Goal: Task Accomplishment & Management: Use online tool/utility

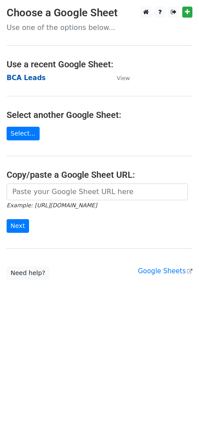
click at [29, 78] on strong "BCA Leads" at bounding box center [26, 78] width 39 height 8
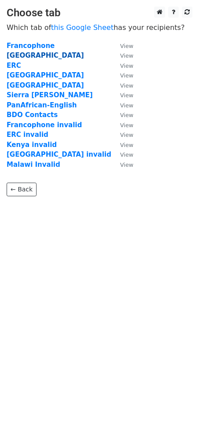
click at [18, 54] on strong "Rwanda" at bounding box center [45, 56] width 77 height 8
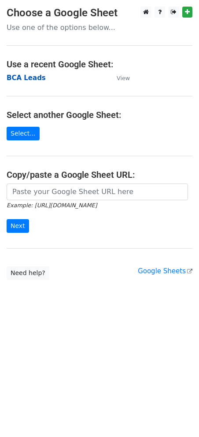
click at [24, 77] on strong "BCA Leads" at bounding box center [26, 78] width 39 height 8
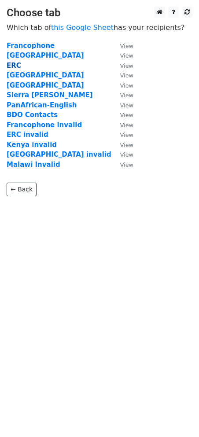
click at [16, 65] on strong "ERC" at bounding box center [14, 66] width 15 height 8
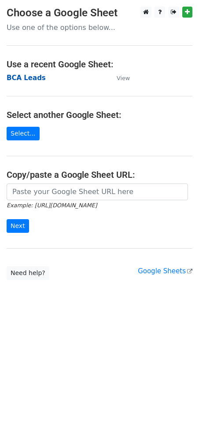
click at [27, 77] on strong "BCA Leads" at bounding box center [26, 78] width 39 height 8
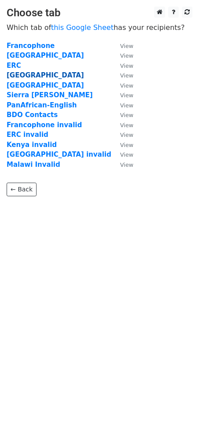
click at [19, 74] on strong "Malawi" at bounding box center [45, 75] width 77 height 8
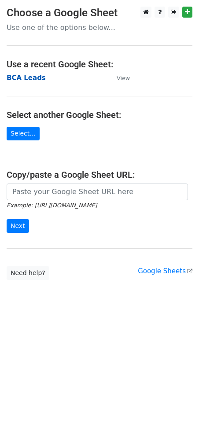
click at [18, 74] on strong "BCA Leads" at bounding box center [26, 78] width 39 height 8
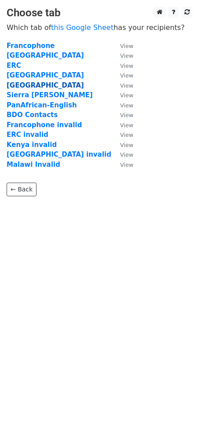
click at [16, 86] on strong "[GEOGRAPHIC_DATA]" at bounding box center [45, 85] width 77 height 8
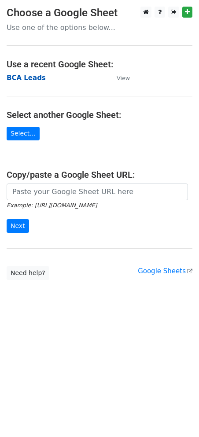
click at [23, 78] on strong "BCA Leads" at bounding box center [26, 78] width 39 height 8
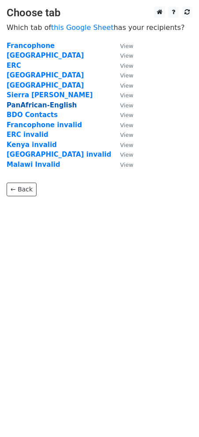
click at [27, 104] on strong "PanAfrican-English" at bounding box center [42, 105] width 70 height 8
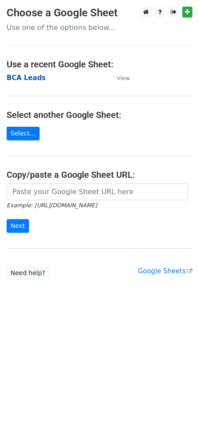
click at [16, 79] on strong "BCA Leads" at bounding box center [26, 78] width 39 height 8
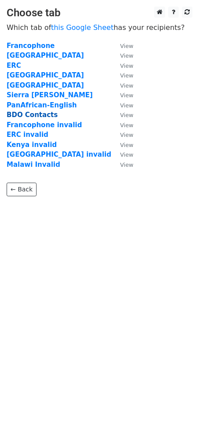
click at [17, 116] on strong "BDO Contacts" at bounding box center [32, 115] width 51 height 8
